Goal: Task Accomplishment & Management: Manage account settings

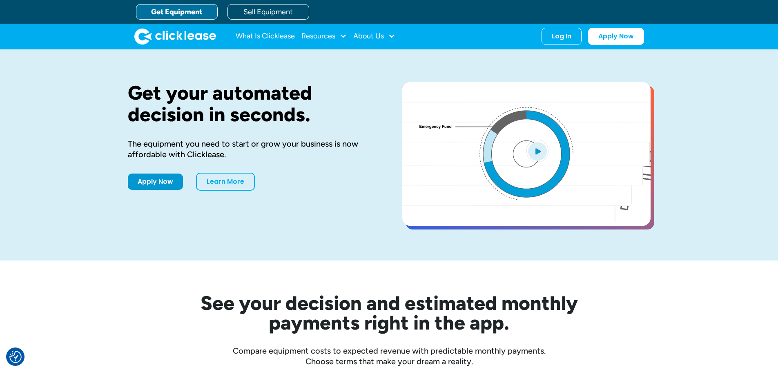
click at [572, 38] on div "Log In Account login I use Clicklease to get my equipment Partner Portal I offe…" at bounding box center [561, 36] width 40 height 17
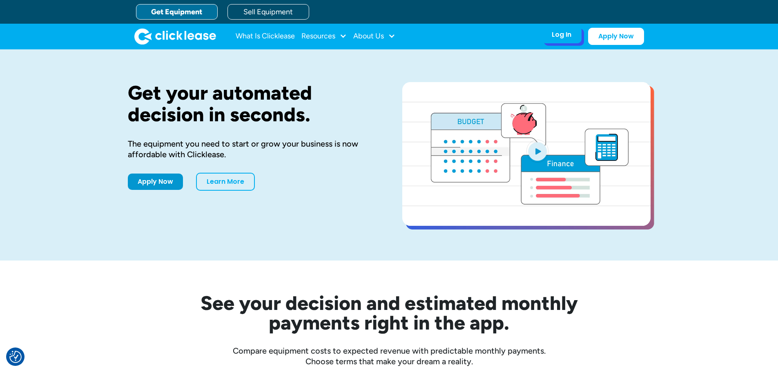
click at [562, 34] on div "Log In" at bounding box center [562, 35] width 20 height 8
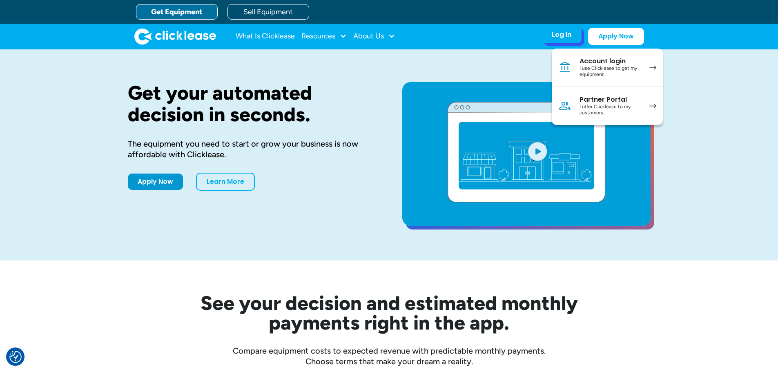
click at [610, 110] on div "I offer Clicklease to my customers." at bounding box center [610, 110] width 62 height 13
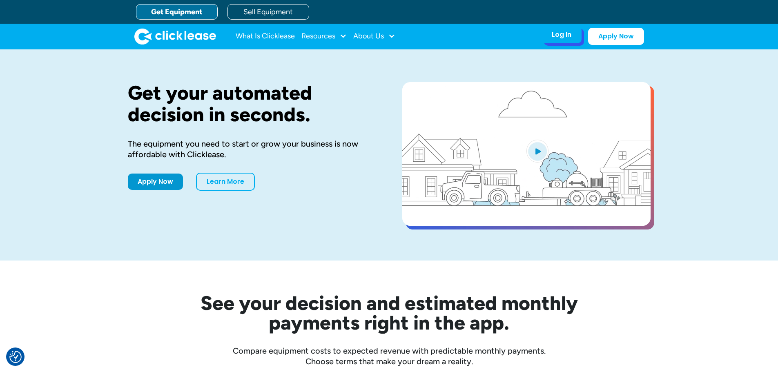
click at [559, 37] on div "Log In" at bounding box center [562, 35] width 20 height 8
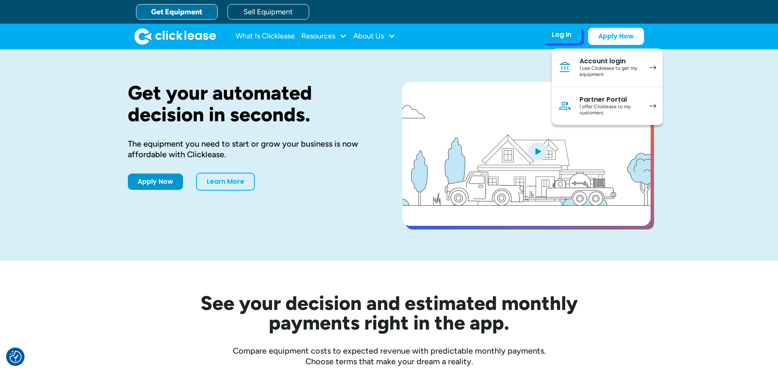
click at [588, 112] on div "I offer Clicklease to my customers." at bounding box center [610, 110] width 62 height 13
